Goal: Find specific page/section: Find specific page/section

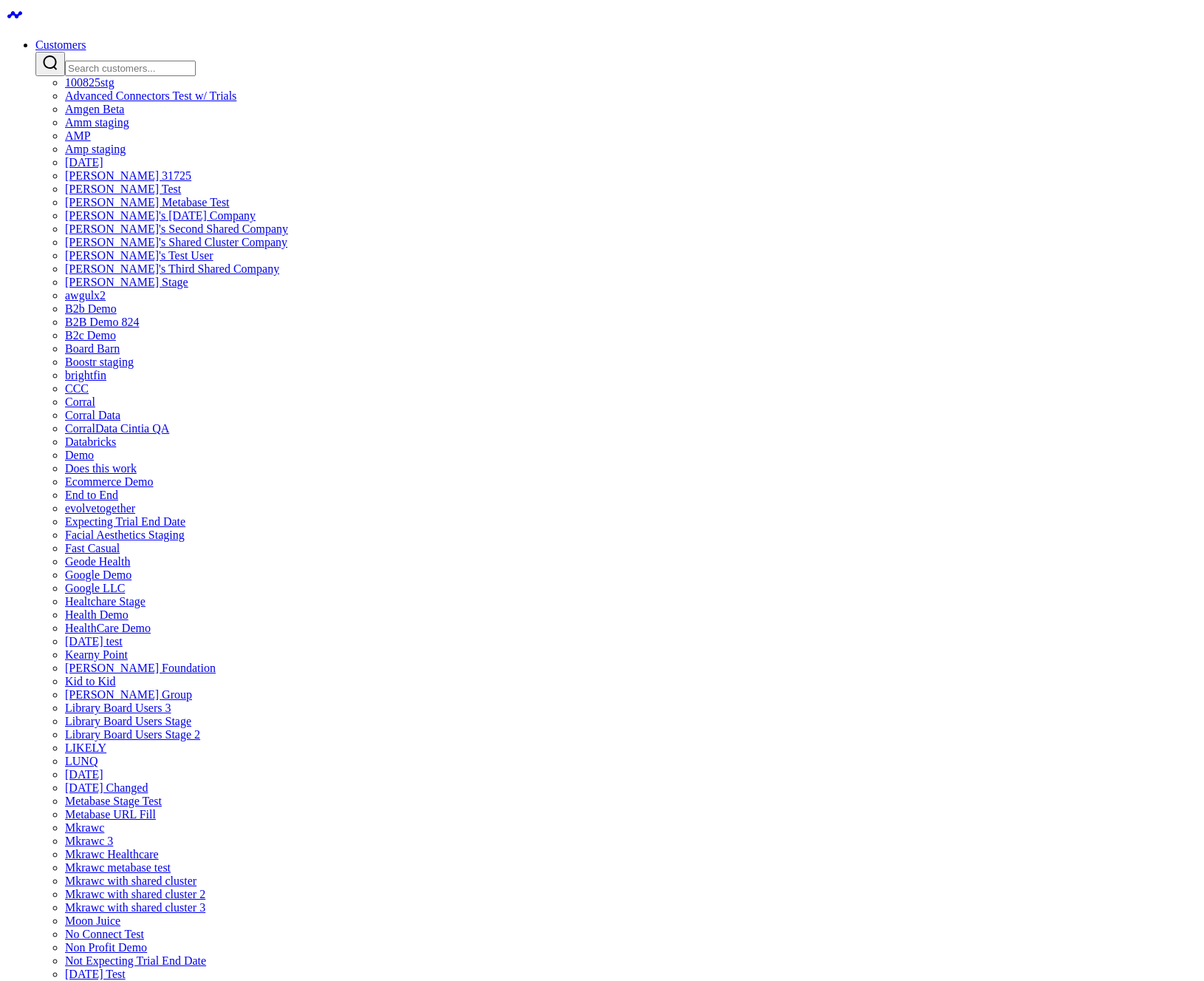
scroll to position [635, 0]
click at [86, 38] on link "Customers" at bounding box center [60, 44] width 51 height 12
click at [196, 60] on input "Search customers input" at bounding box center [129, 67] width 130 height 15
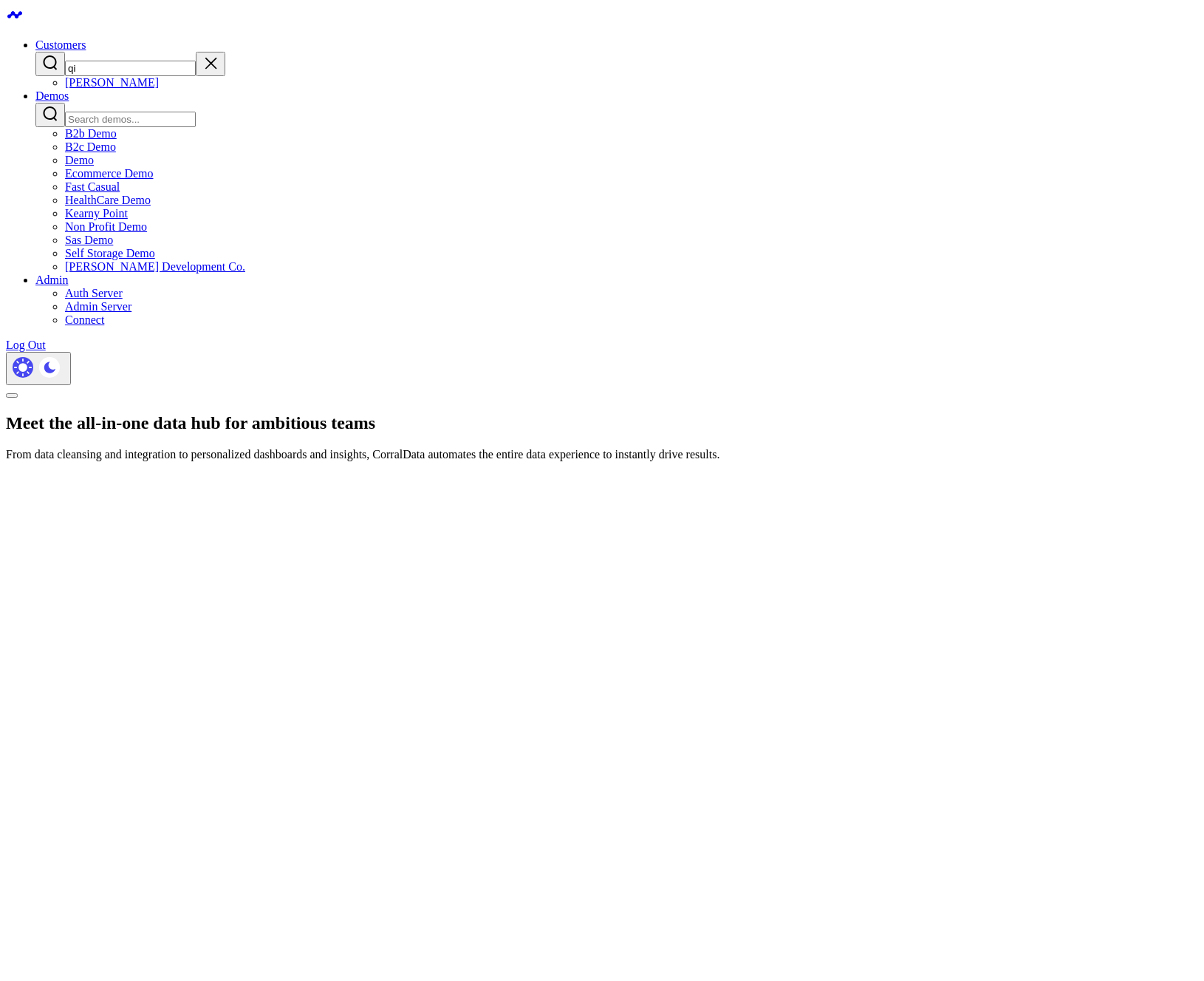
type input "qi"
click at [219, 57] on icon "Clear search" at bounding box center [210, 63] width 18 height 18
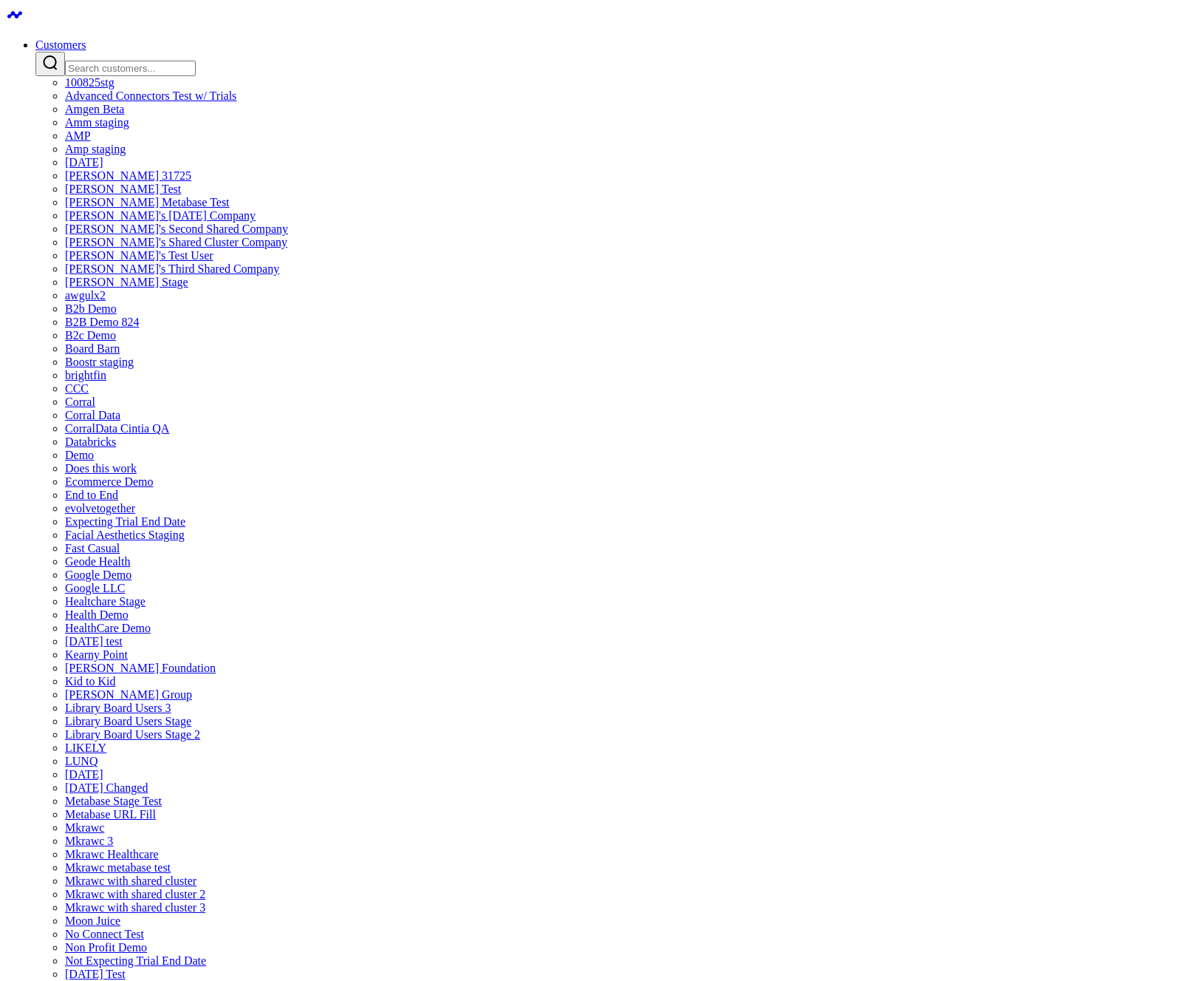
scroll to position [2121, 0]
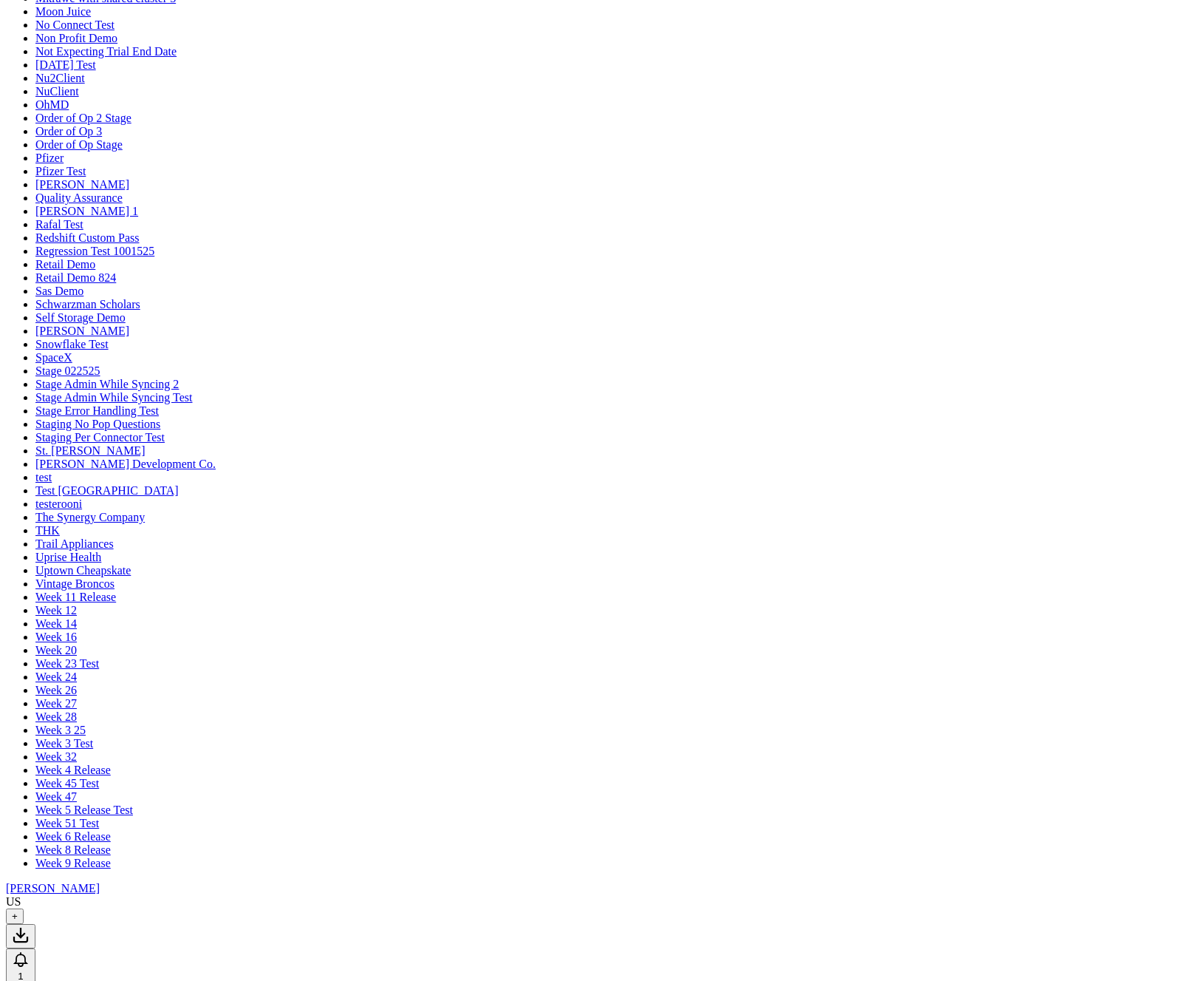
scroll to position [1352, 0]
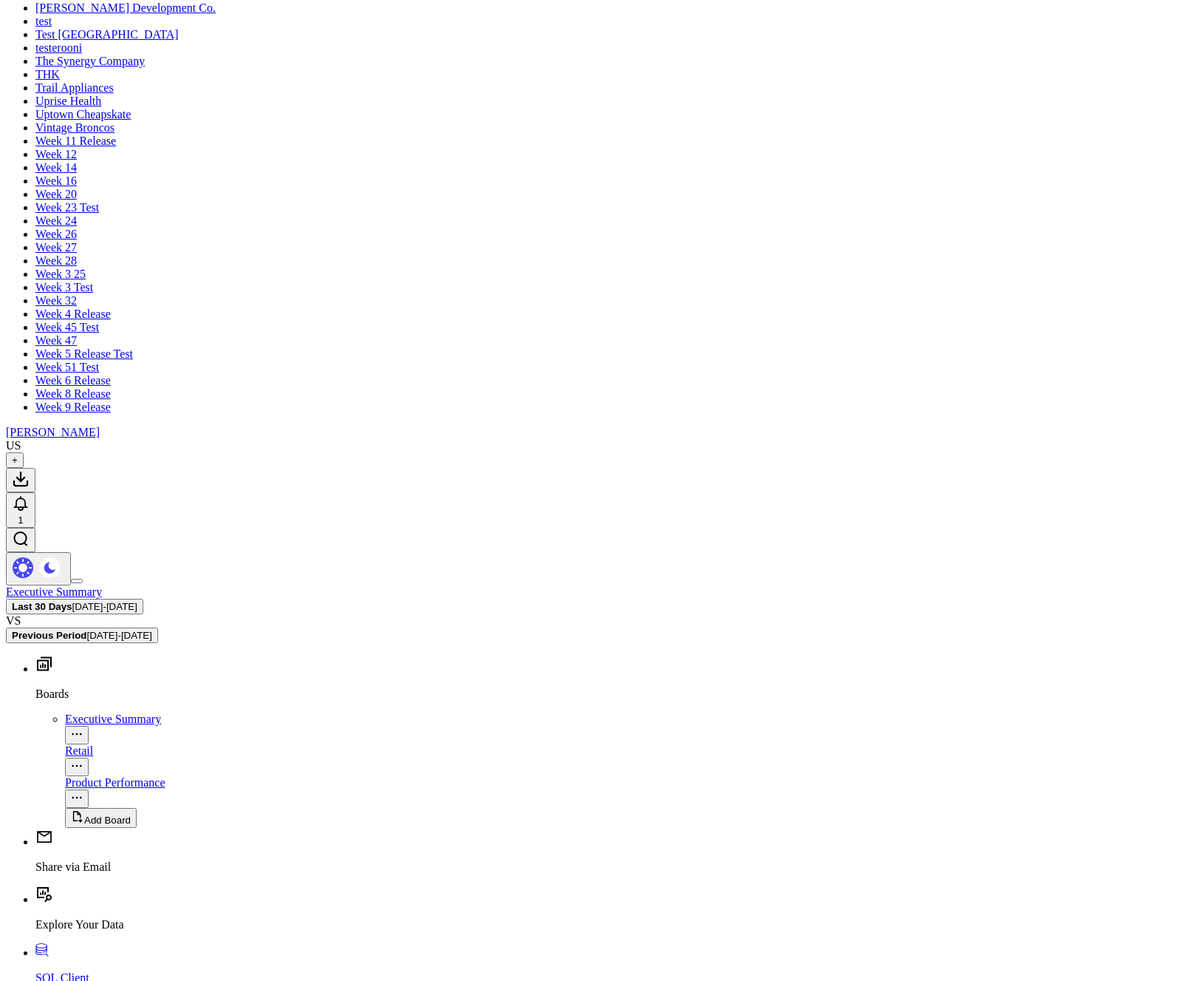
click at [65, 776] on div "Product Performance" at bounding box center [631, 782] width 1133 height 13
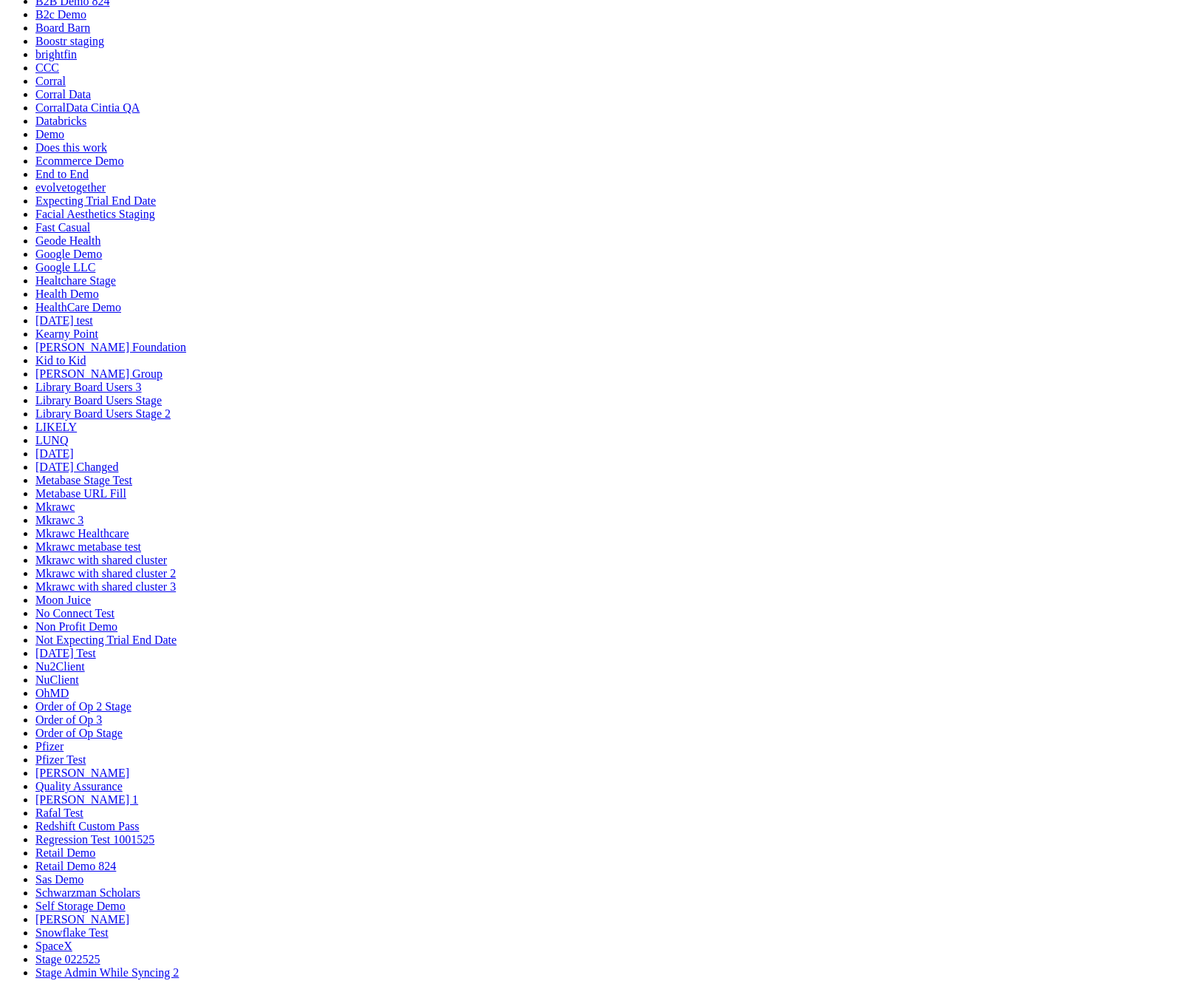
scroll to position [381, 0]
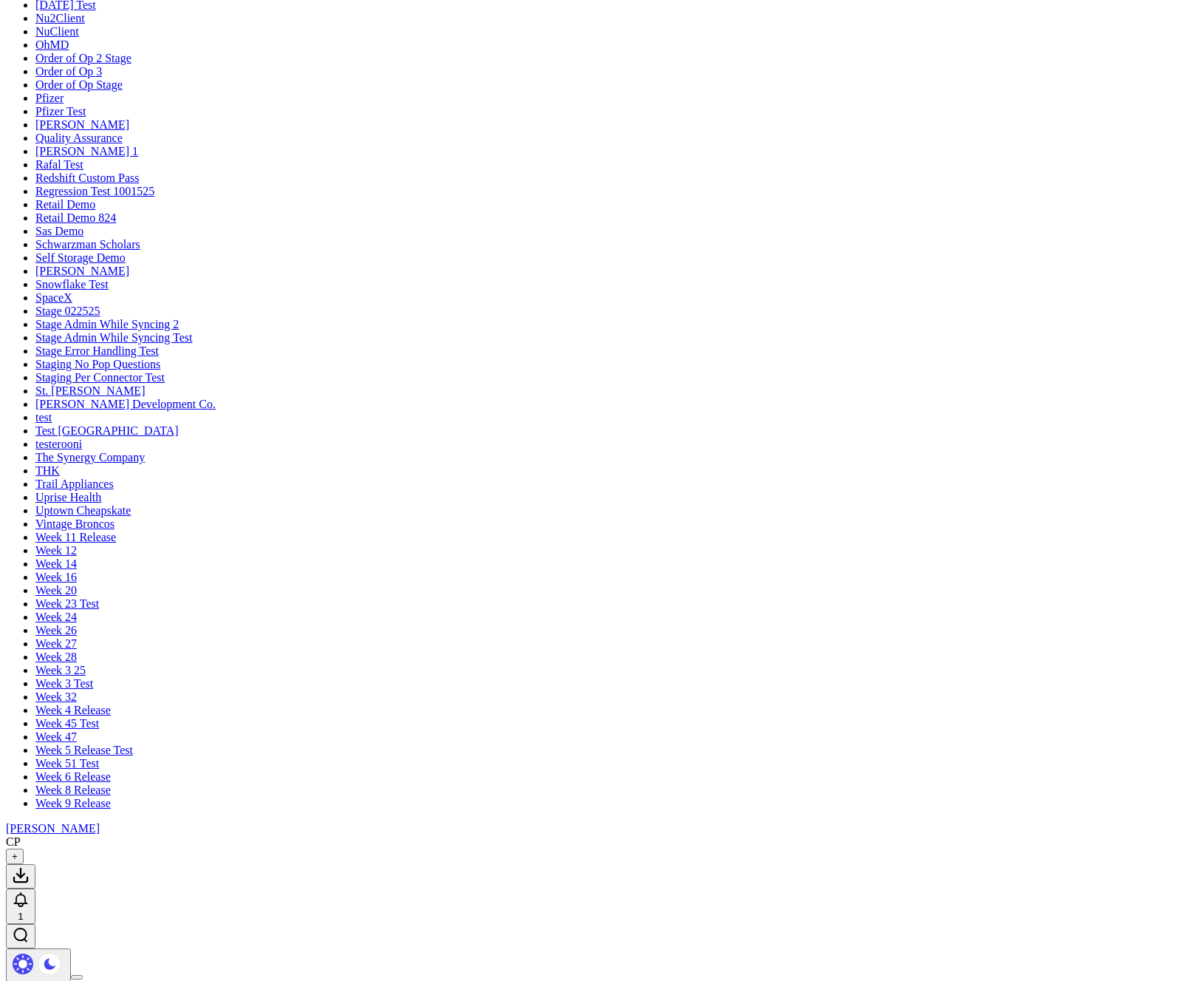
scroll to position [962, 0]
